Goal: Task Accomplishment & Management: Complete application form

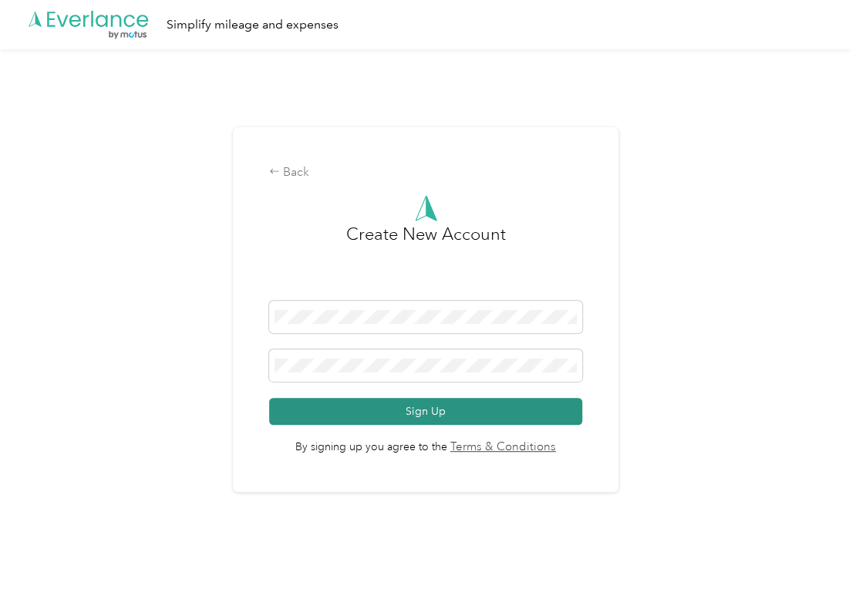
click at [490, 409] on button "Sign Up" at bounding box center [425, 411] width 313 height 27
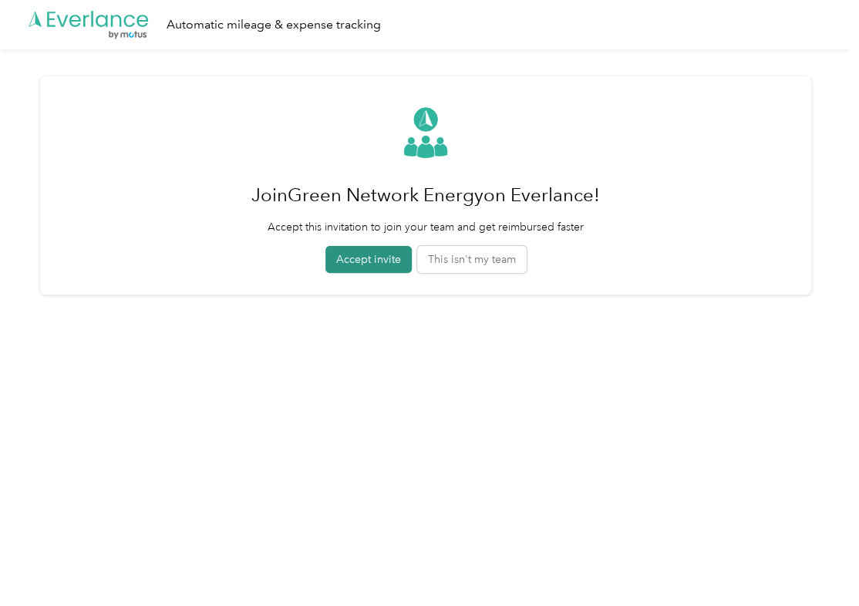
click at [388, 254] on button "Accept invite" at bounding box center [368, 259] width 86 height 27
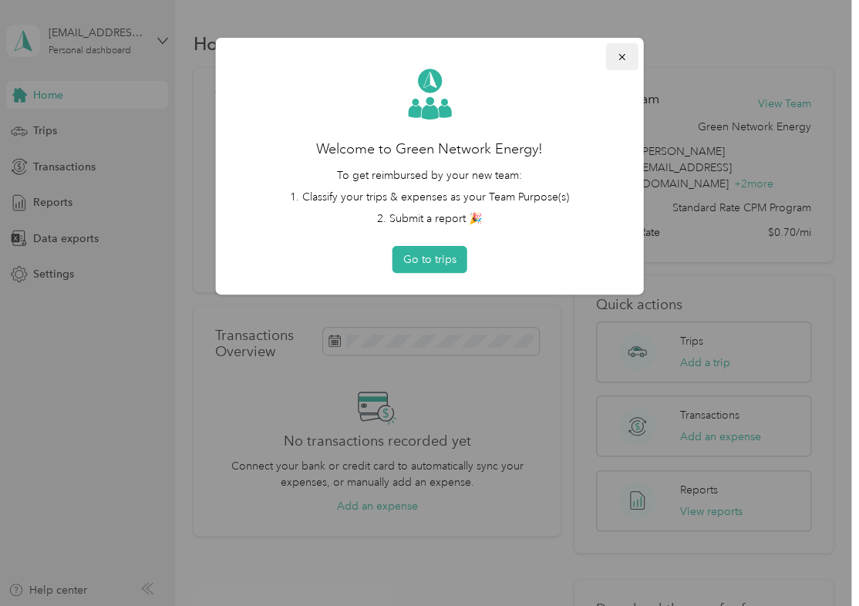
click at [612, 56] on button "button" at bounding box center [622, 56] width 32 height 27
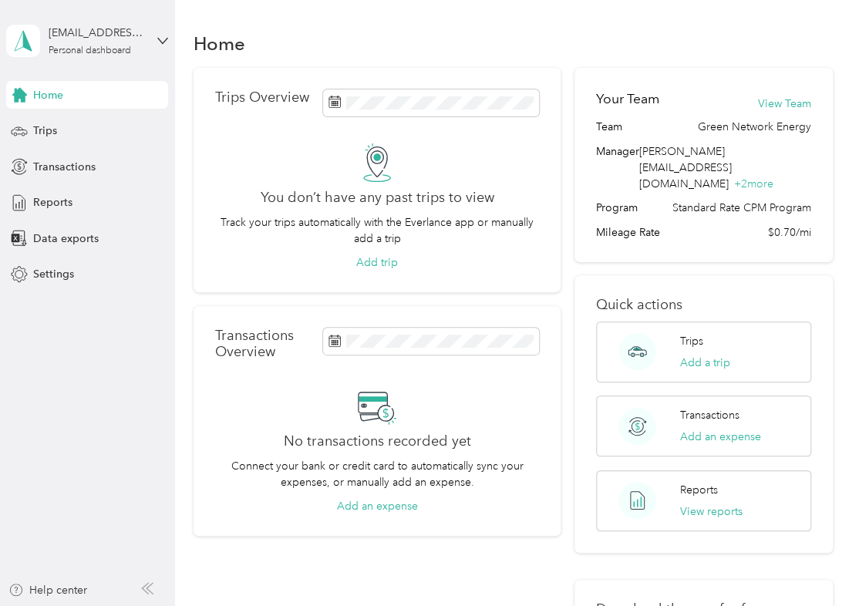
click at [200, 419] on div "Transactions Overview No transactions recorded yet Connect your bank or credit …" at bounding box center [376, 421] width 367 height 230
click at [61, 129] on div "Trips" at bounding box center [87, 131] width 162 height 28
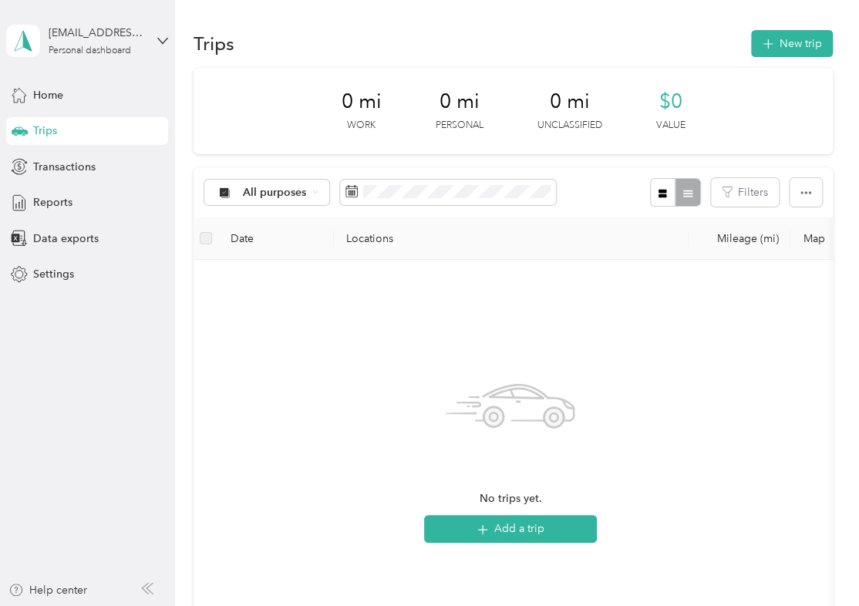
click at [573, 227] on th "Locations" at bounding box center [511, 238] width 355 height 42
